Goal: Obtain resource: Obtain resource

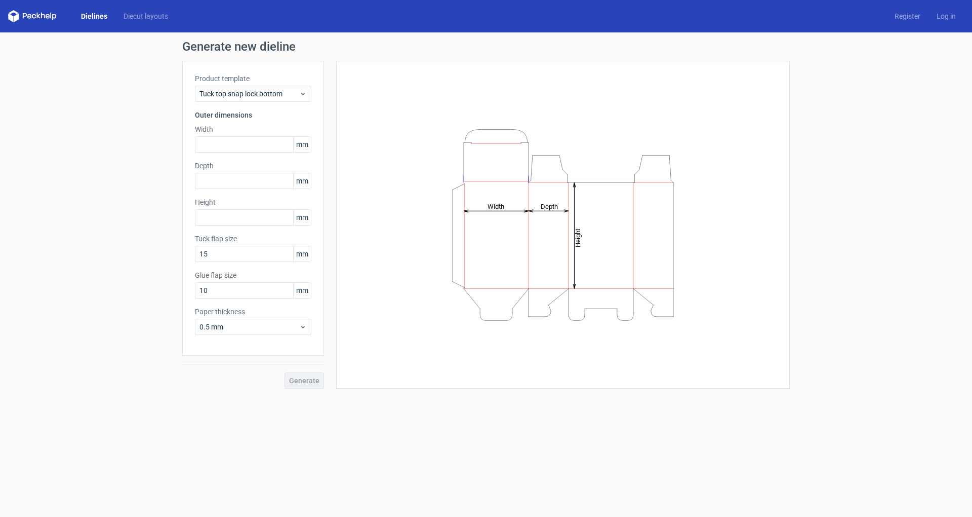
click at [510, 186] on icon "Height Depth Width" at bounding box center [563, 225] width 304 height 203
click at [240, 138] on input "text" at bounding box center [253, 144] width 116 height 16
click at [255, 96] on span "Tuck top snap lock bottom" at bounding box center [250, 94] width 100 height 10
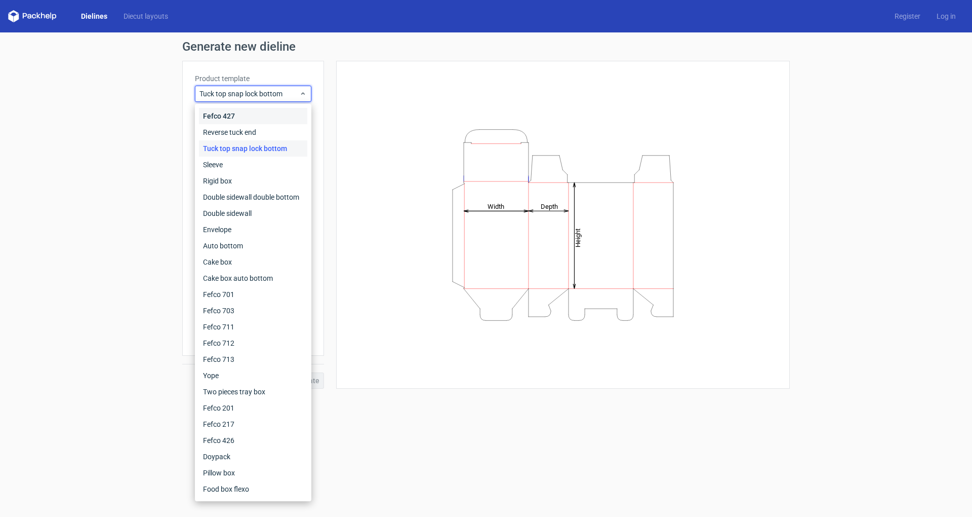
click at [251, 114] on div "Fefco 427" at bounding box center [253, 116] width 108 height 16
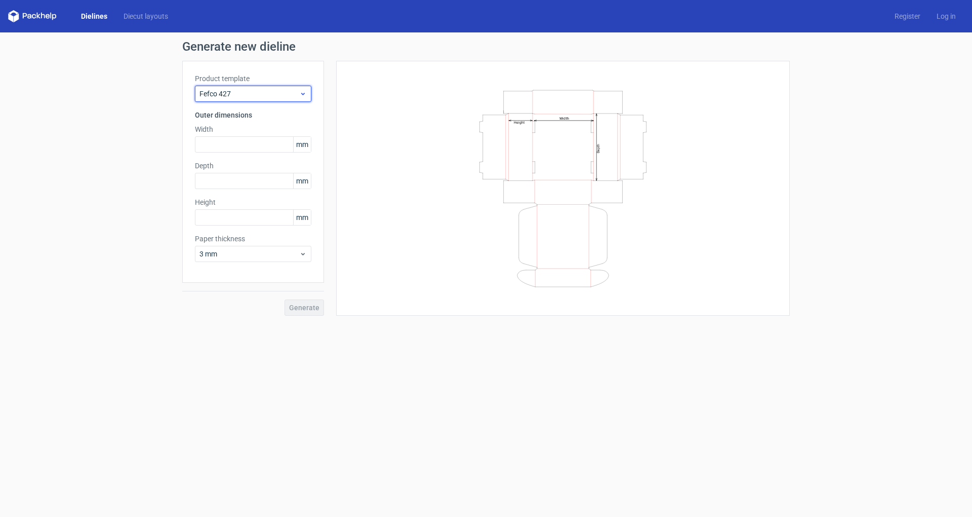
click at [266, 93] on span "Fefco 427" at bounding box center [250, 94] width 100 height 10
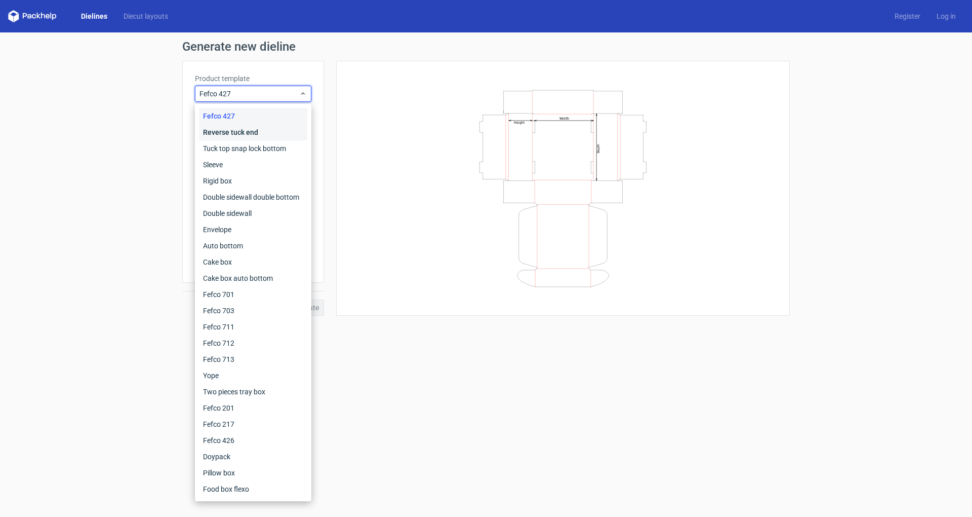
click at [250, 132] on div "Reverse tuck end" at bounding box center [253, 132] width 108 height 16
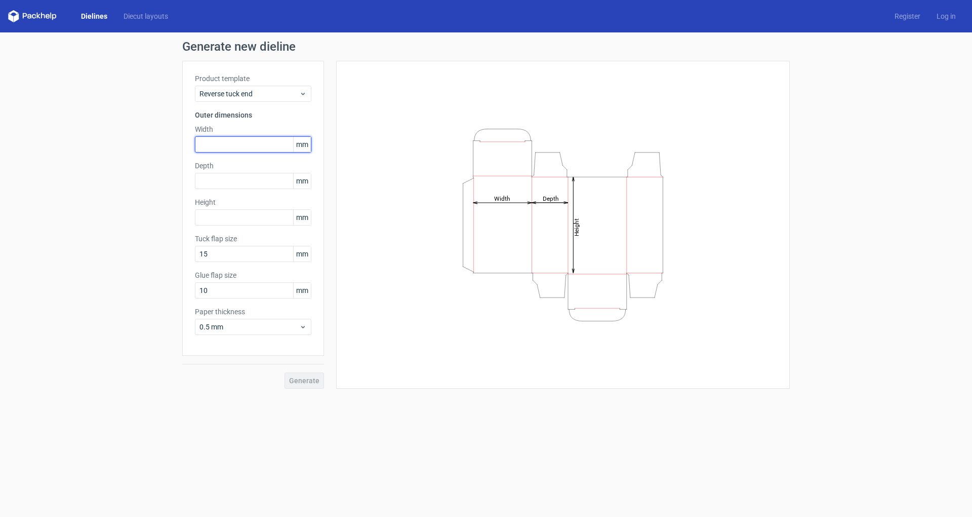
click at [247, 145] on input "text" at bounding box center [253, 144] width 116 height 16
type input "150"
type input "60"
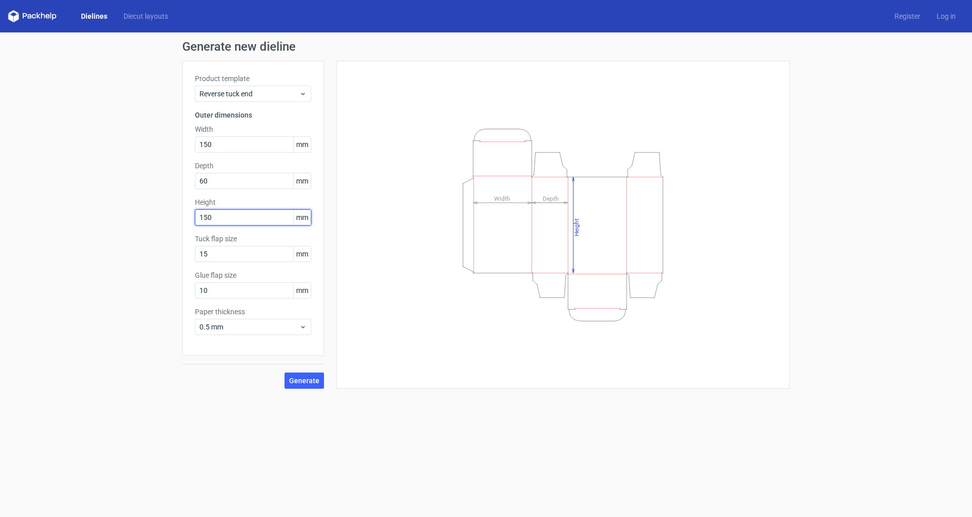
type input "150"
click at [277, 143] on input "150" at bounding box center [253, 144] width 116 height 16
drag, startPoint x: 259, startPoint y: 147, endPoint x: 193, endPoint y: 142, distance: 66.5
click at [193, 142] on div "Product template Reverse tuck end Outer dimensions Width 150 mm Depth 60 mm Hei…" at bounding box center [253, 208] width 142 height 295
type input "90"
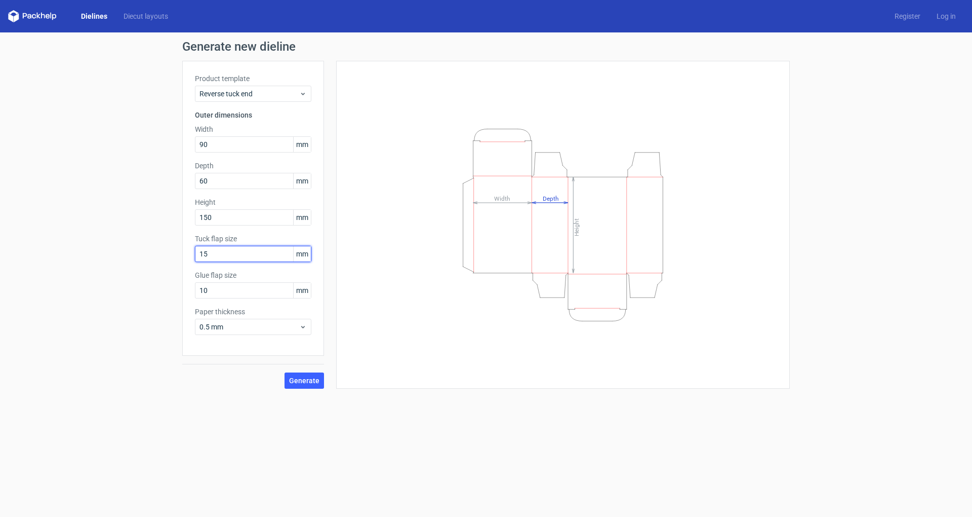
click at [224, 257] on input "15" at bounding box center [253, 254] width 116 height 16
drag, startPoint x: 222, startPoint y: 253, endPoint x: 189, endPoint y: 253, distance: 33.4
click at [189, 253] on div "Product template Reverse tuck end Outer dimensions Width 90 mm Depth 60 mm Heig…" at bounding box center [253, 208] width 142 height 295
type input "12"
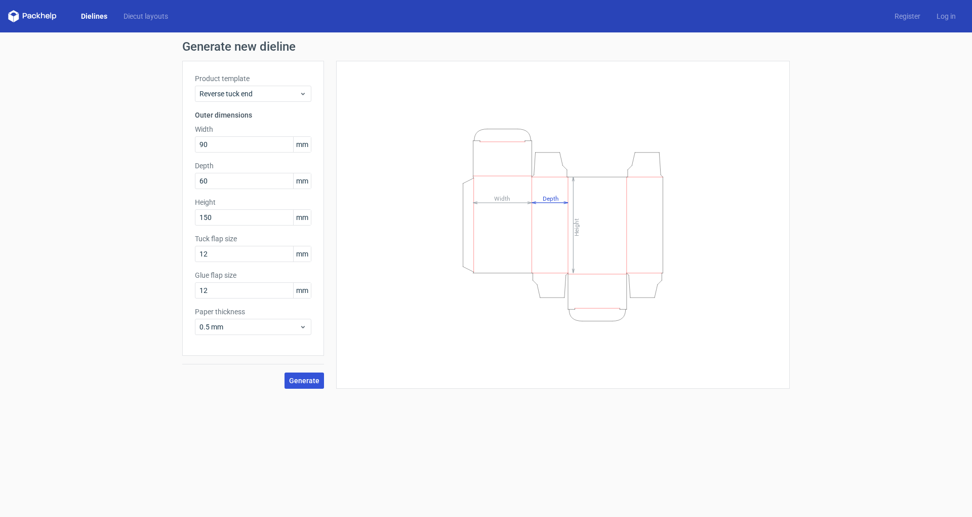
click at [294, 378] on span "Generate" at bounding box center [304, 380] width 30 height 7
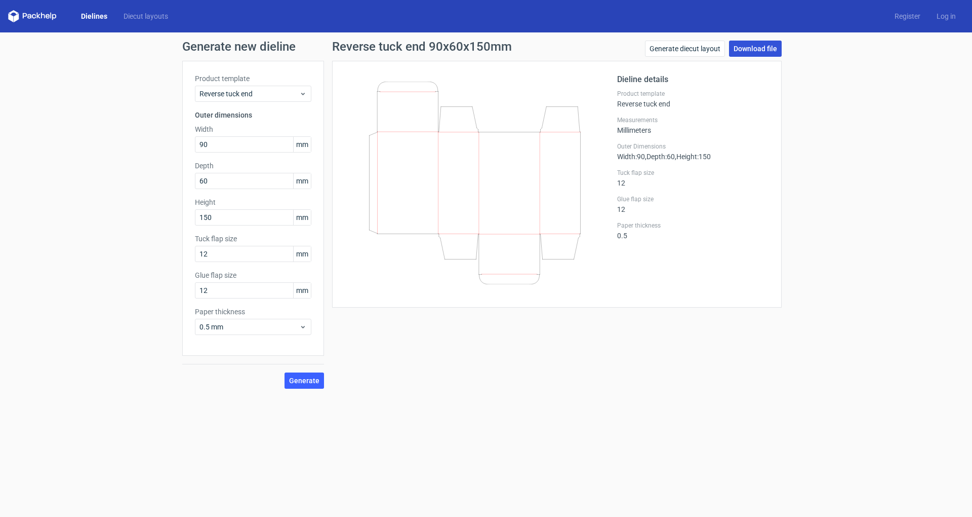
click at [764, 46] on link "Download file" at bounding box center [755, 49] width 53 height 16
click at [127, 17] on link "Diecut layouts" at bounding box center [145, 16] width 61 height 10
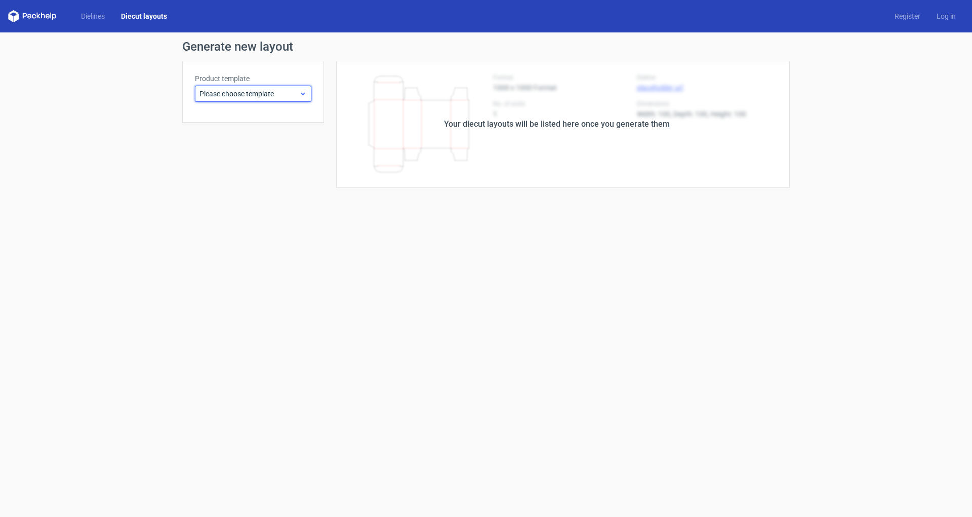
click at [306, 90] on icon at bounding box center [303, 94] width 8 height 8
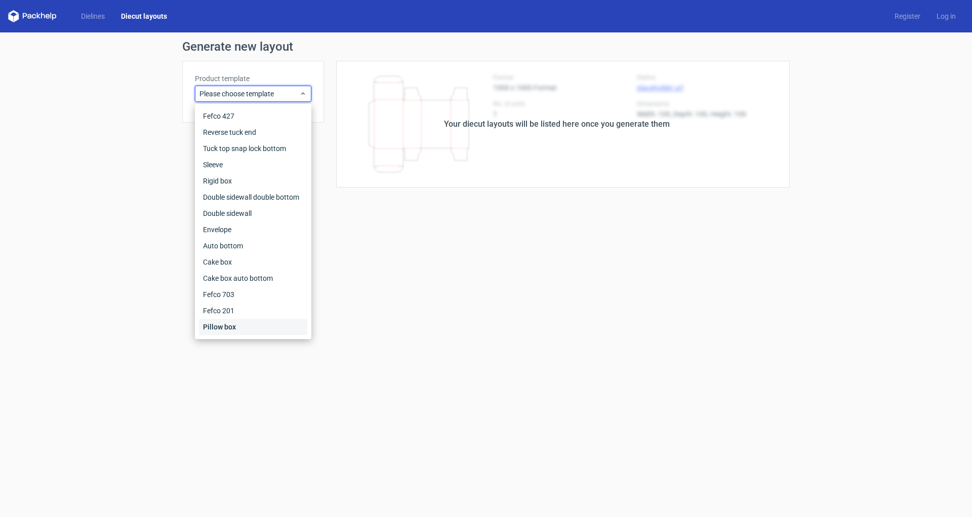
click at [238, 326] on div "Pillow box" at bounding box center [253, 327] width 108 height 16
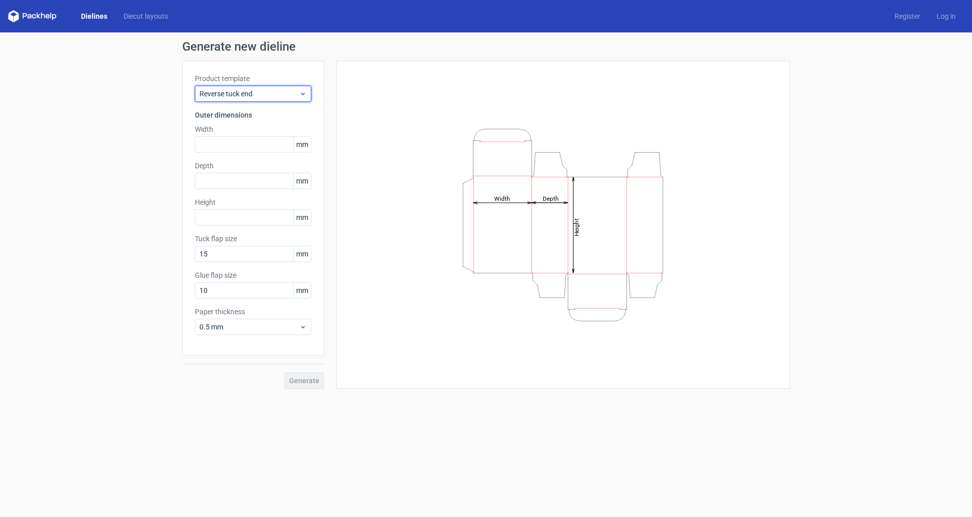
click at [299, 98] on div "Reverse tuck end" at bounding box center [253, 94] width 116 height 16
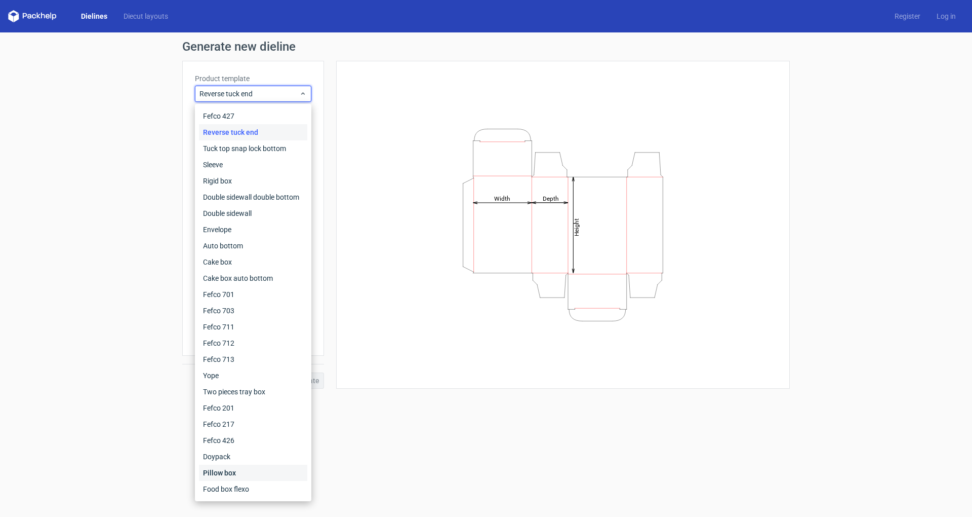
click at [235, 478] on div "Pillow box" at bounding box center [253, 472] width 108 height 16
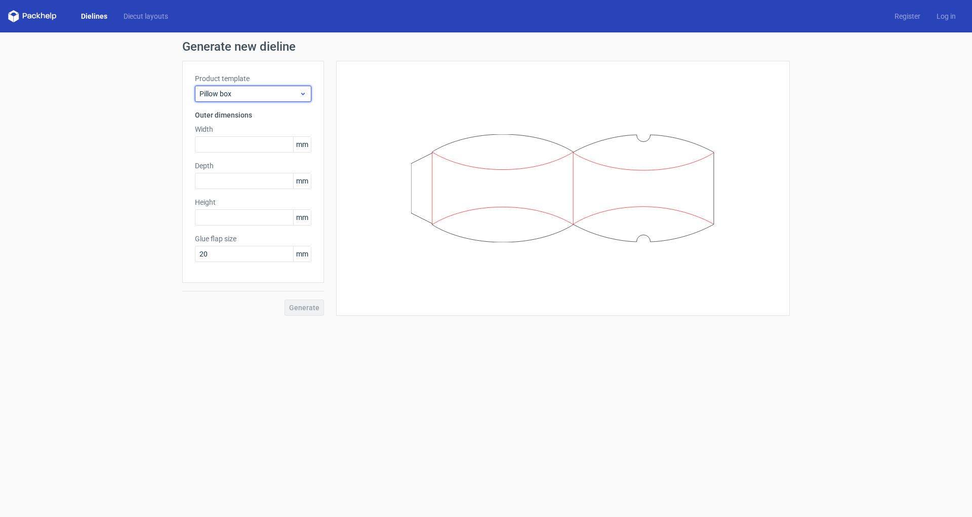
click at [307, 93] on div "Pillow box" at bounding box center [253, 94] width 116 height 16
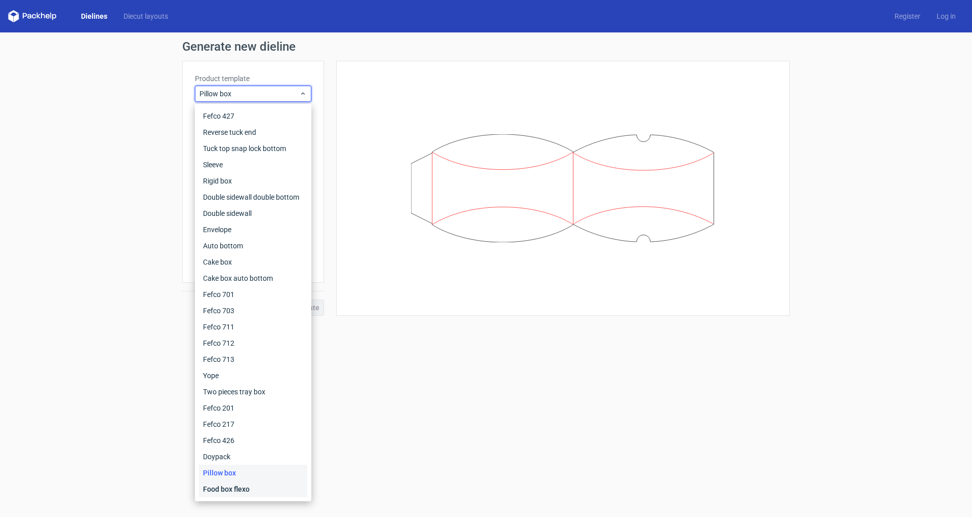
drag, startPoint x: 255, startPoint y: 478, endPoint x: 242, endPoint y: 486, distance: 15.9
drag, startPoint x: 232, startPoint y: 489, endPoint x: 227, endPoint y: 490, distance: 5.6
click at [205, 489] on div "Food box flexo" at bounding box center [253, 489] width 108 height 16
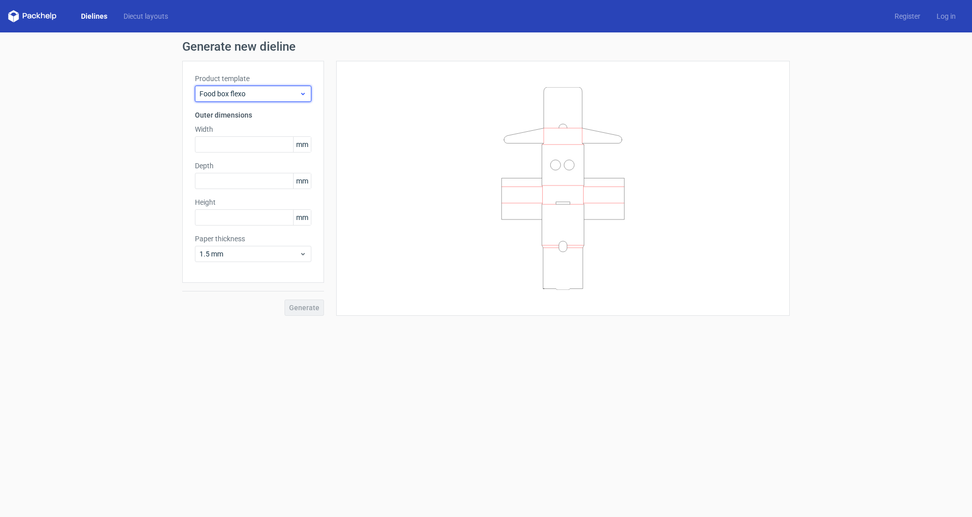
click at [272, 93] on span "Food box flexo" at bounding box center [250, 94] width 100 height 10
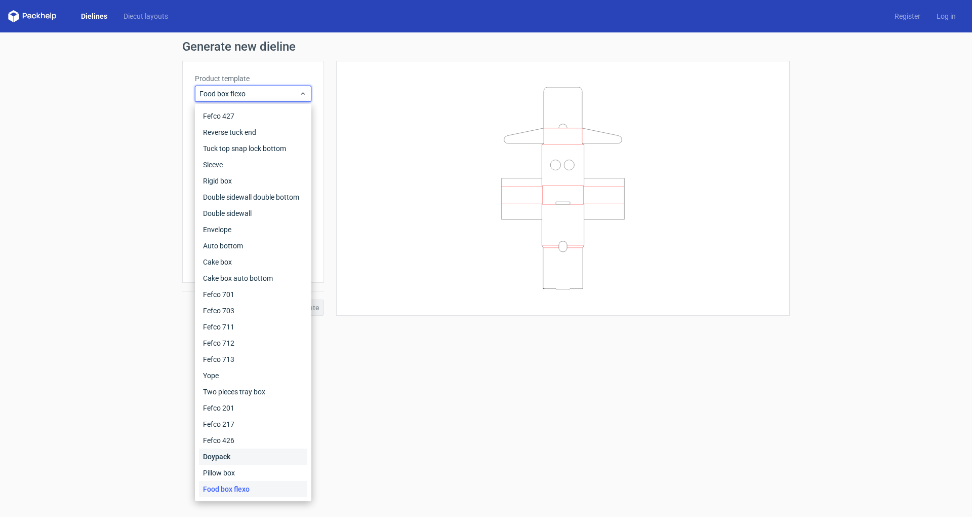
click at [246, 459] on div "Doypack" at bounding box center [253, 456] width 108 height 16
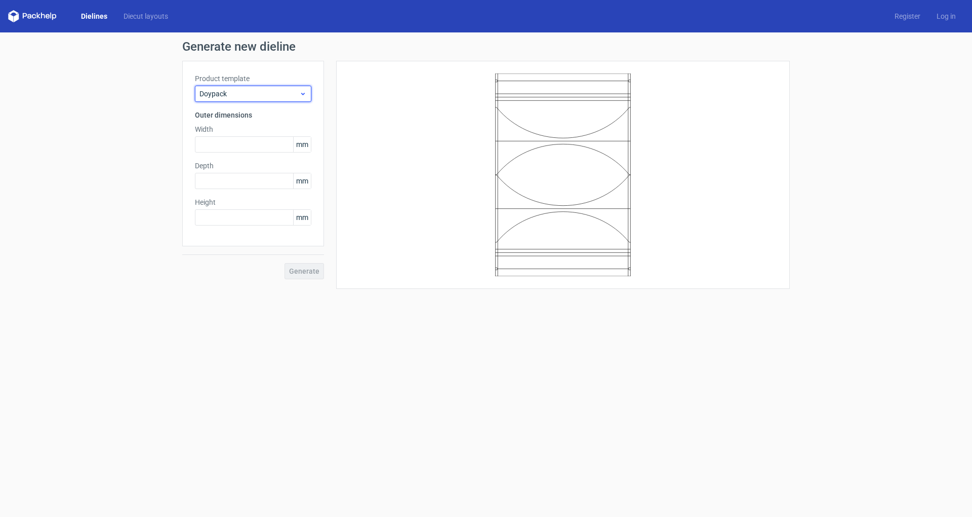
click at [294, 98] on span "Doypack" at bounding box center [250, 94] width 100 height 10
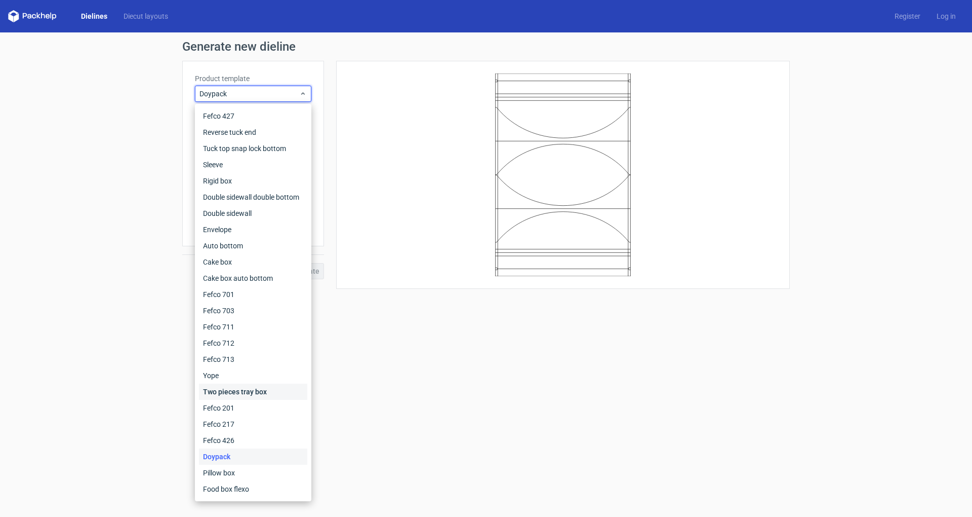
click at [248, 396] on div "Two pieces tray box" at bounding box center [253, 391] width 108 height 16
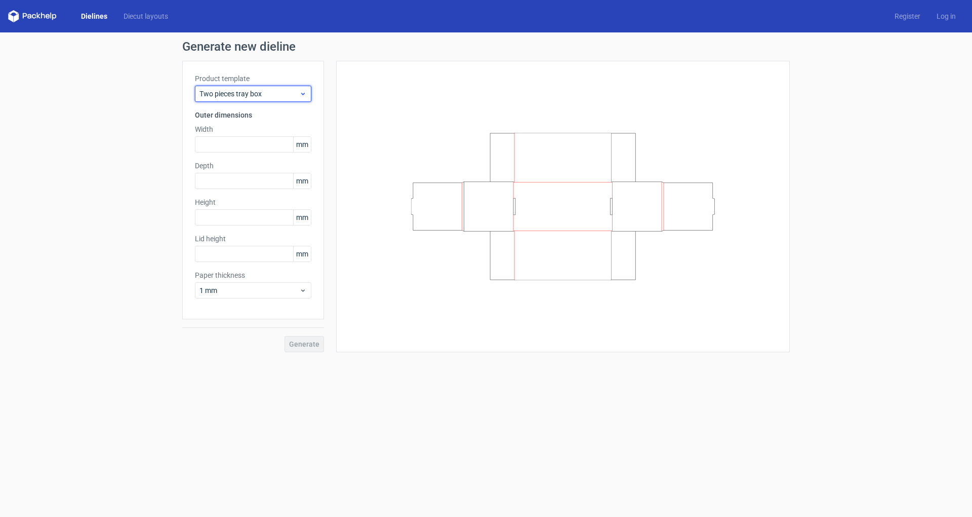
click at [259, 91] on span "Two pieces tray box" at bounding box center [250, 94] width 100 height 10
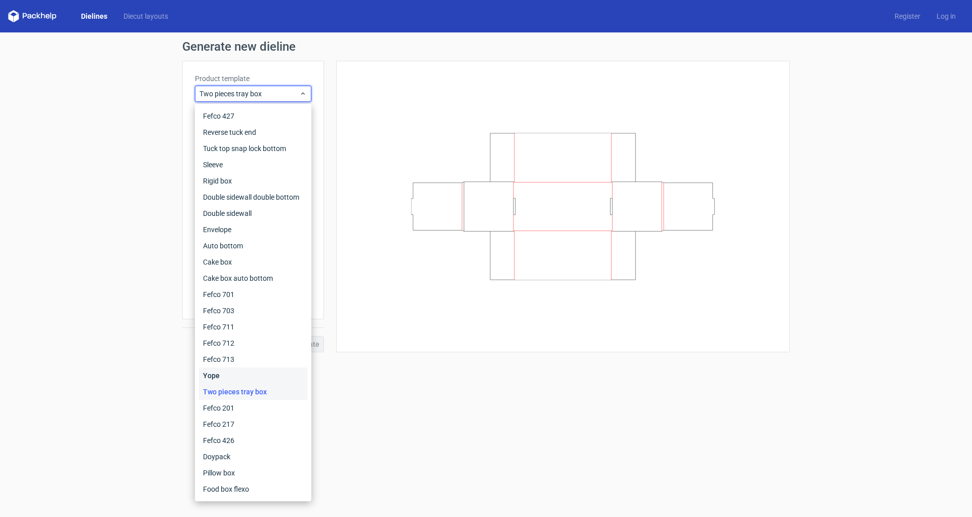
click at [237, 378] on div "Yope" at bounding box center [253, 375] width 108 height 16
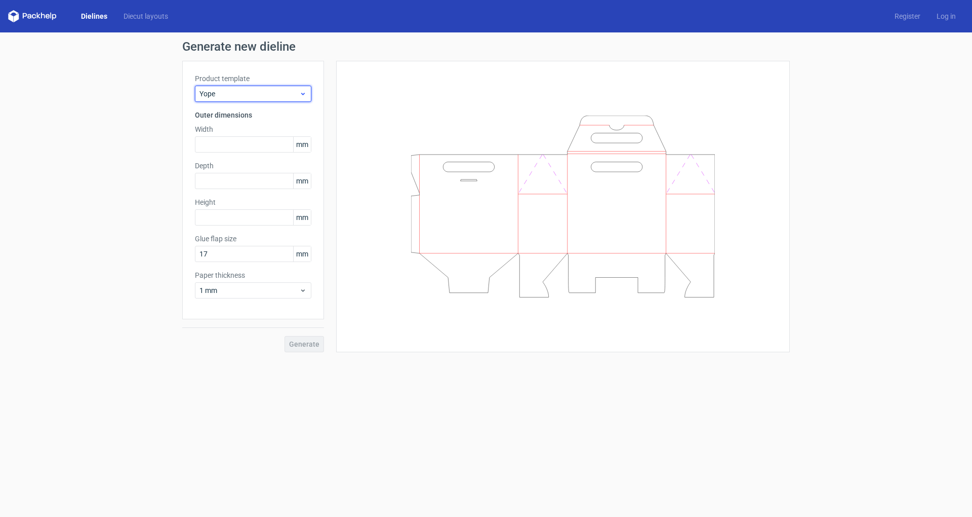
click at [271, 90] on span "Yope" at bounding box center [250, 94] width 100 height 10
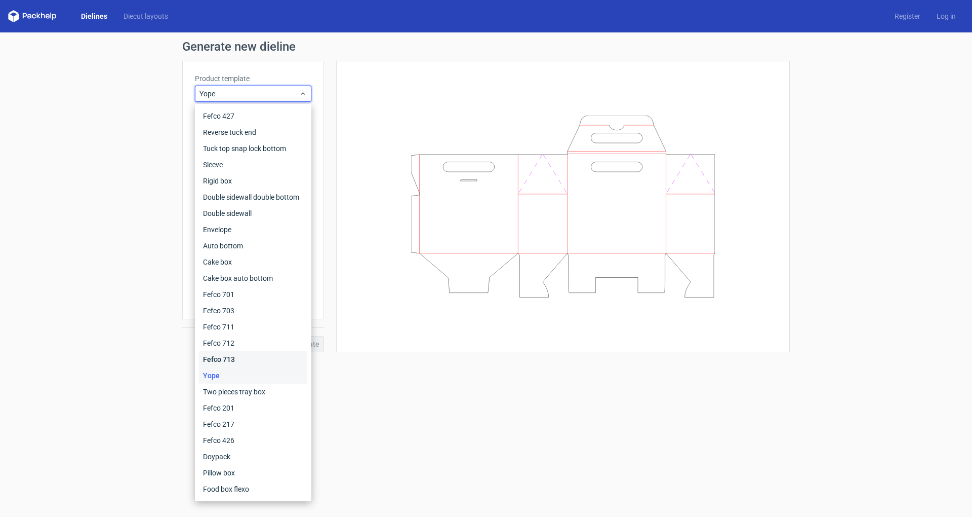
click at [224, 353] on div "Fefco 713" at bounding box center [253, 359] width 108 height 16
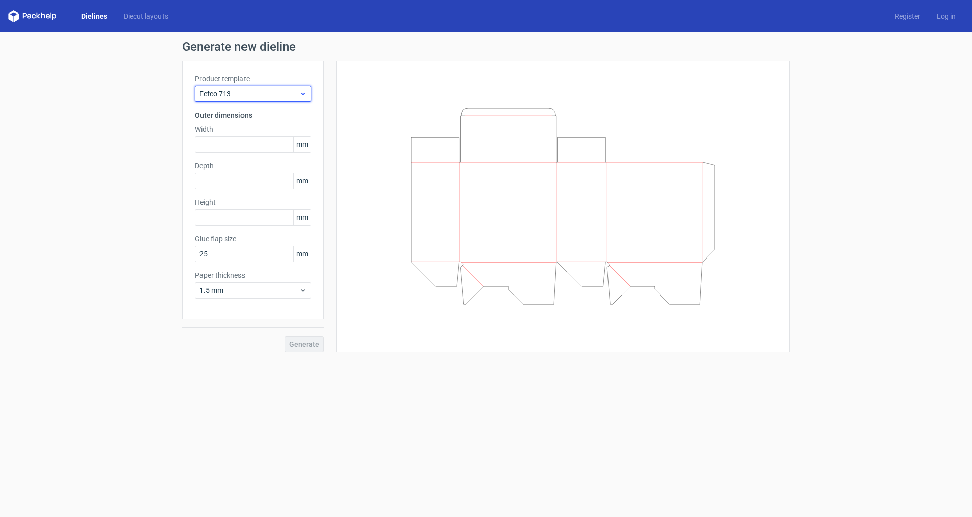
click at [260, 94] on span "Fefco 713" at bounding box center [250, 94] width 100 height 10
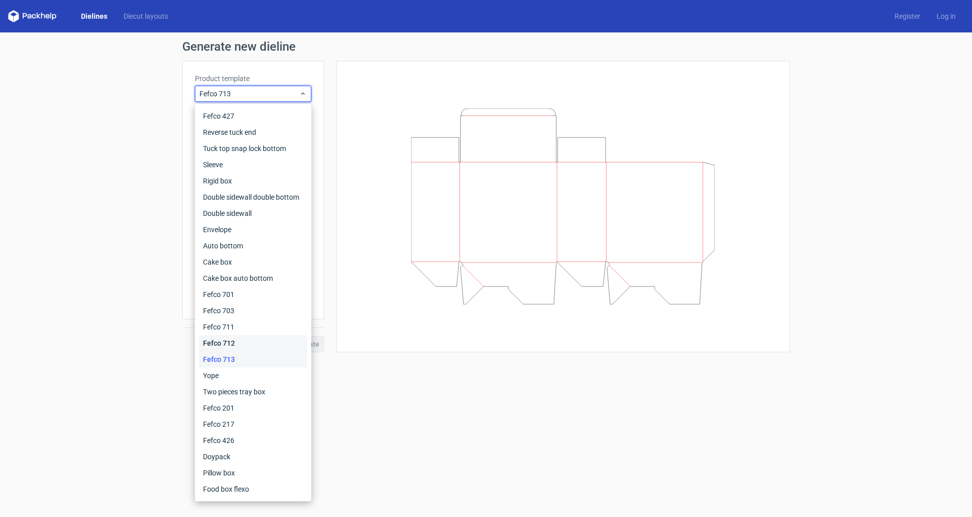
click at [238, 348] on div "Fefco 712" at bounding box center [253, 343] width 108 height 16
